Goal: Task Accomplishment & Management: Use online tool/utility

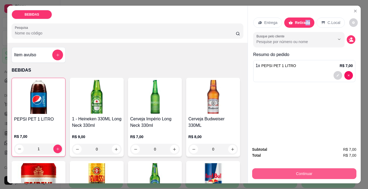
click at [309, 169] on button "Continuar" at bounding box center [304, 173] width 104 height 11
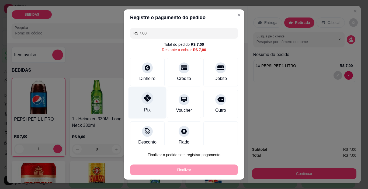
click at [144, 98] on icon at bounding box center [147, 98] width 7 height 7
type input "R$ 0,00"
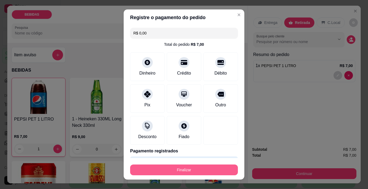
click at [198, 169] on button "Finalizar" at bounding box center [184, 170] width 108 height 11
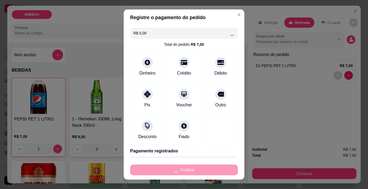
type input "0"
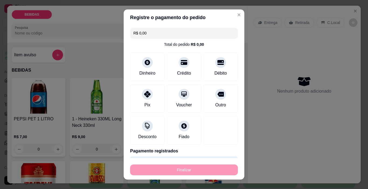
type input "-R$ 7,00"
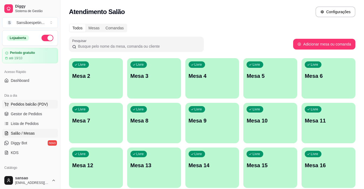
click at [25, 106] on button "Pedidos balcão (PDV)" at bounding box center [30, 104] width 56 height 9
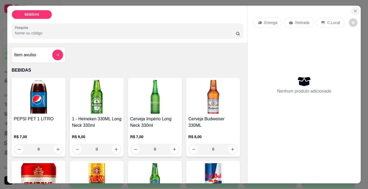
click at [353, 10] on icon "Close" at bounding box center [355, 11] width 4 height 4
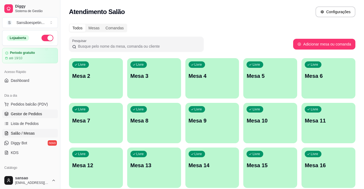
click at [26, 113] on span "Gestor de Pedidos" at bounding box center [26, 113] width 31 height 5
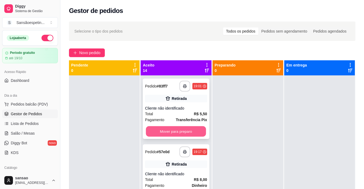
click at [194, 133] on button "Mover para preparo" at bounding box center [176, 131] width 60 height 11
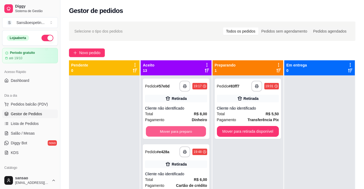
click at [194, 133] on button "Mover para preparo" at bounding box center [176, 131] width 60 height 11
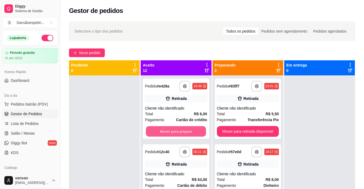
click at [194, 133] on button "Mover para preparo" at bounding box center [176, 131] width 60 height 11
click at [194, 133] on button "Mover para preparo" at bounding box center [176, 131] width 62 height 11
click at [194, 133] on button "Mover para preparo" at bounding box center [176, 131] width 60 height 11
click at [194, 133] on button "Mover para preparo" at bounding box center [176, 131] width 62 height 11
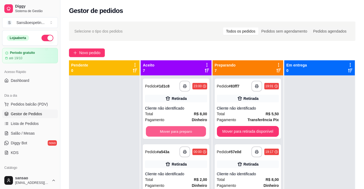
click at [194, 133] on button "Mover para preparo" at bounding box center [176, 131] width 60 height 11
click at [194, 133] on button "Mover para preparo" at bounding box center [176, 131] width 62 height 11
click at [194, 133] on button "Mover para preparo" at bounding box center [176, 131] width 60 height 11
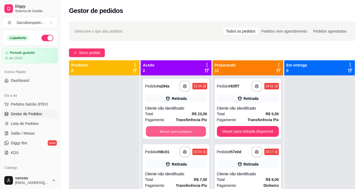
click at [194, 133] on button "Mover para preparo" at bounding box center [176, 131] width 60 height 11
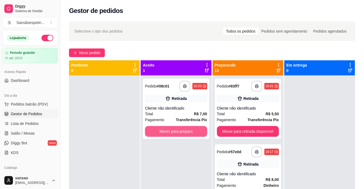
click at [194, 133] on button "Mover para preparo" at bounding box center [176, 131] width 62 height 11
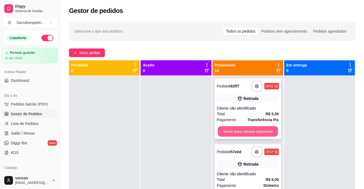
click at [252, 131] on button "Mover para retirada disponível" at bounding box center [248, 131] width 60 height 11
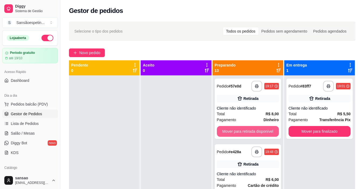
click at [252, 131] on button "Mover para retirada disponível" at bounding box center [248, 131] width 62 height 11
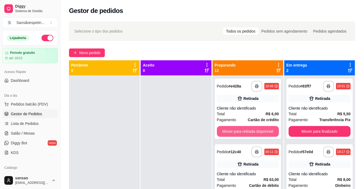
click at [253, 131] on button "Mover para retirada disponível" at bounding box center [248, 131] width 62 height 11
click at [253, 131] on button "Mover para retirada disponível" at bounding box center [248, 131] width 60 height 11
click at [253, 131] on button "Mover para retirada disponível" at bounding box center [248, 131] width 62 height 11
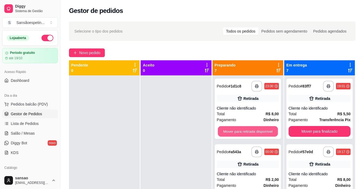
click at [253, 131] on button "Mover para retirada disponível" at bounding box center [248, 131] width 60 height 11
click at [253, 131] on button "Mover para retirada disponível" at bounding box center [248, 131] width 62 height 11
click at [253, 131] on button "Mover para retirada disponível" at bounding box center [248, 131] width 60 height 11
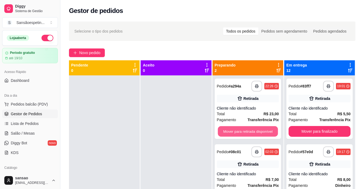
click at [253, 131] on button "Mover para retirada disponível" at bounding box center [248, 131] width 60 height 11
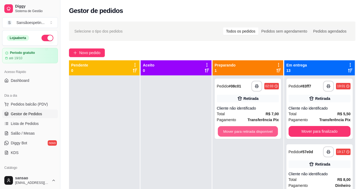
click at [253, 131] on button "Mover para retirada disponível" at bounding box center [248, 131] width 60 height 11
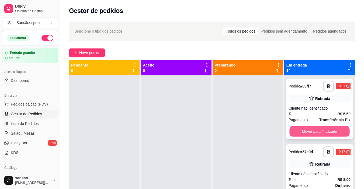
click at [327, 128] on button "Mover para finalizado" at bounding box center [319, 131] width 60 height 11
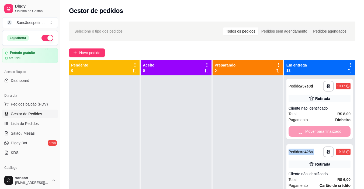
click at [327, 128] on div "Mover para finalizado" at bounding box center [320, 131] width 62 height 11
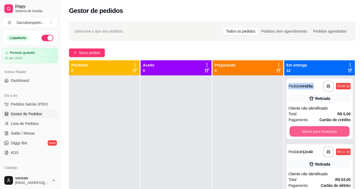
click at [327, 128] on button "Mover para finalizado" at bounding box center [319, 131] width 60 height 11
click at [327, 128] on button "Mover para finalizado" at bounding box center [320, 131] width 62 height 11
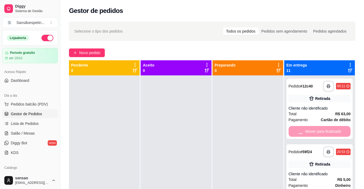
click at [327, 128] on div "Mover para finalizado" at bounding box center [320, 131] width 62 height 11
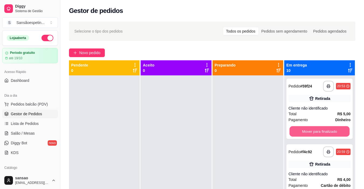
click at [327, 128] on button "Mover para finalizado" at bounding box center [319, 131] width 60 height 11
click at [327, 128] on div "Mover para finalizado" at bounding box center [320, 131] width 62 height 11
click at [327, 128] on button "Mover para finalizado" at bounding box center [320, 131] width 62 height 11
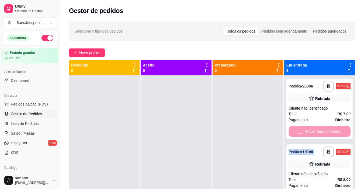
click at [327, 128] on div "Mover para finalizado" at bounding box center [320, 131] width 62 height 11
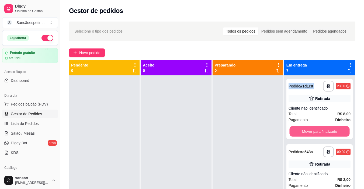
click at [327, 128] on button "Mover para finalizado" at bounding box center [319, 131] width 60 height 11
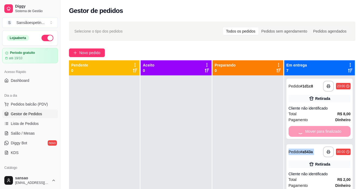
click at [327, 128] on div "Mover para finalizado" at bounding box center [320, 131] width 62 height 11
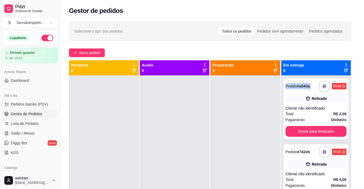
click at [327, 128] on button "Mover para finalizado" at bounding box center [316, 131] width 61 height 11
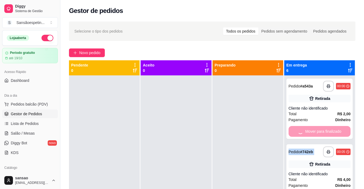
click at [327, 128] on div "Mover para finalizado" at bounding box center [320, 131] width 62 height 11
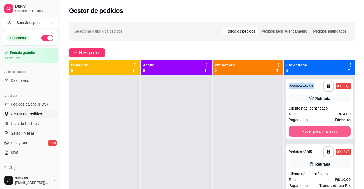
click at [327, 128] on button "Mover para finalizado" at bounding box center [320, 131] width 62 height 11
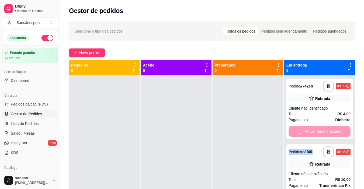
click at [327, 128] on div "Mover para finalizado" at bounding box center [320, 131] width 62 height 11
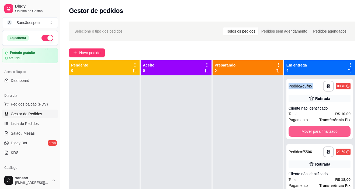
click at [327, 128] on button "Mover para finalizado" at bounding box center [320, 131] width 62 height 11
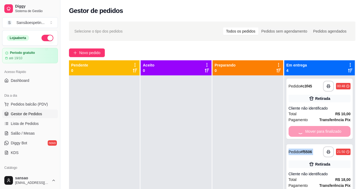
click at [327, 128] on div "Mover para finalizado" at bounding box center [320, 131] width 62 height 11
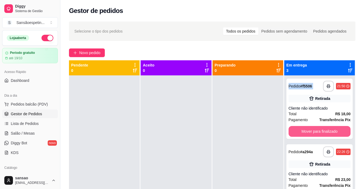
click at [327, 128] on button "Mover para finalizado" at bounding box center [320, 131] width 62 height 11
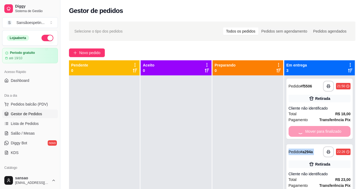
click at [327, 128] on div "Mover para finalizado" at bounding box center [320, 131] width 62 height 11
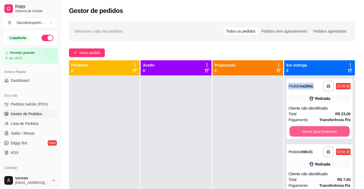
click at [327, 128] on button "Mover para finalizado" at bounding box center [319, 131] width 60 height 11
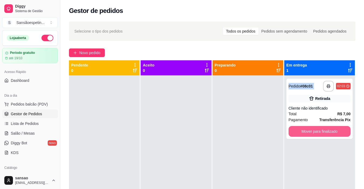
click at [327, 128] on button "Mover para finalizado" at bounding box center [320, 131] width 62 height 11
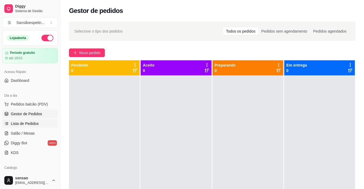
click at [33, 123] on span "Lista de Pedidos" at bounding box center [25, 123] width 28 height 5
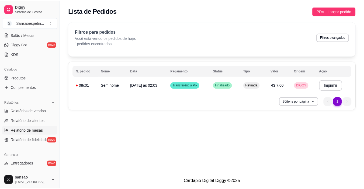
scroll to position [108, 0]
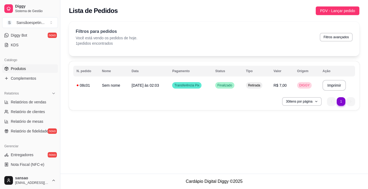
click at [25, 68] on span "Produtos" at bounding box center [18, 68] width 15 height 5
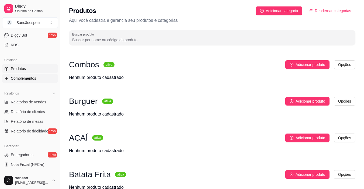
click at [19, 82] on link "Complementos" at bounding box center [30, 78] width 56 height 9
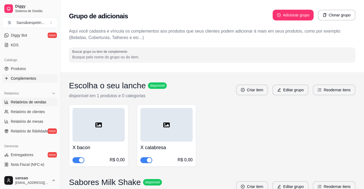
click at [36, 104] on span "Relatórios de vendas" at bounding box center [29, 101] width 36 height 5
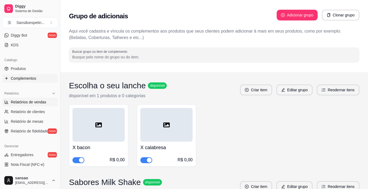
select select "ALL"
select select "0"
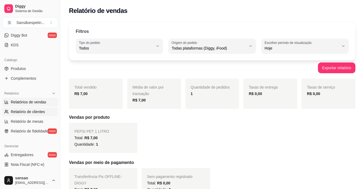
click at [30, 108] on link "Relatório de clientes" at bounding box center [30, 112] width 56 height 9
select select "30"
select select "HIGHEST_TOTAL_SPENT_WITH_ORDERS"
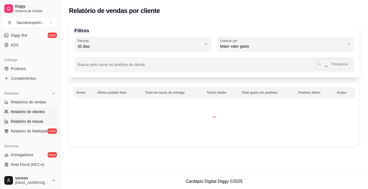
click at [29, 119] on link "Relatório de mesas" at bounding box center [30, 121] width 56 height 9
select select "TOTAL_OF_ORDERS"
select select "7"
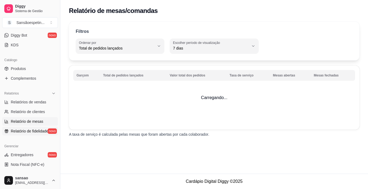
click at [29, 128] on link "Relatório de fidelidade novo" at bounding box center [30, 131] width 56 height 9
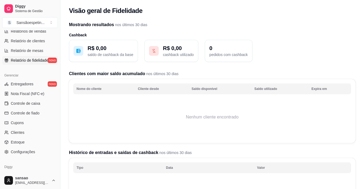
scroll to position [199, 0]
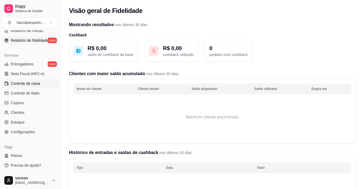
click at [31, 83] on span "Controle de caixa" at bounding box center [25, 83] width 29 height 5
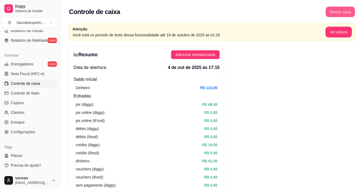
click at [347, 12] on button "Fechar caixa" at bounding box center [340, 12] width 29 height 11
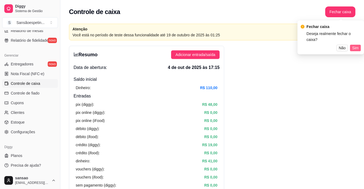
click at [357, 45] on span "Sim" at bounding box center [355, 48] width 6 height 6
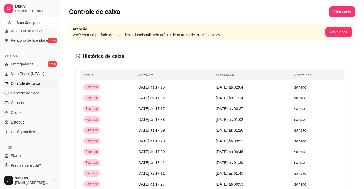
click at [23, 81] on span "Controle de caixa" at bounding box center [25, 83] width 29 height 5
